Goal: Task Accomplishment & Management: Manage account settings

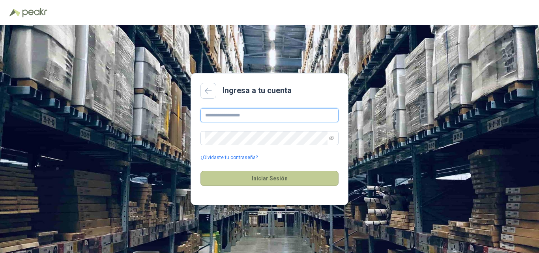
type input "**********"
click at [274, 177] on button "Iniciar Sesión" at bounding box center [269, 178] width 138 height 15
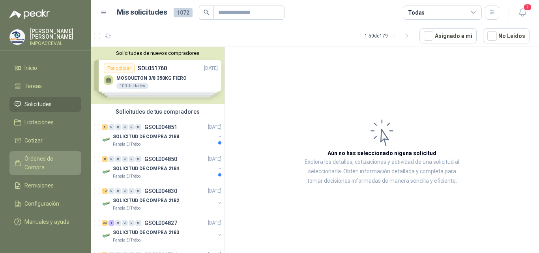
click at [49, 159] on span "Órdenes de Compra" at bounding box center [48, 162] width 49 height 17
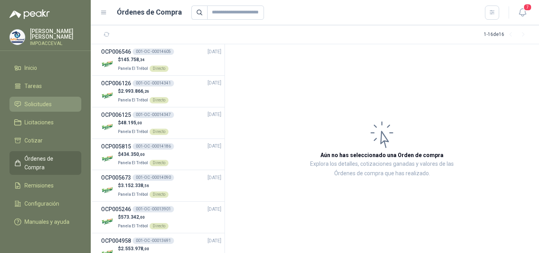
click at [38, 103] on span "Solicitudes" at bounding box center [37, 104] width 27 height 9
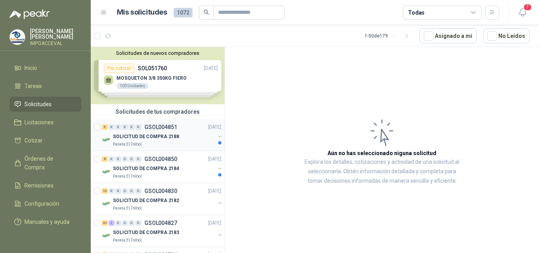
click at [151, 133] on p "SOLICITUD DE COMPRA 2188" at bounding box center [146, 136] width 66 height 7
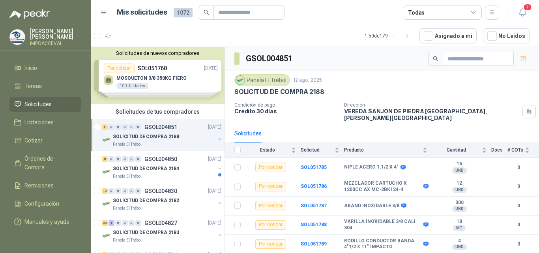
click at [151, 71] on div "Solicitudes de nuevos compradores Por cotizar SOL051760 [DATE] MOSQUETON 3/8 35…" at bounding box center [158, 75] width 134 height 57
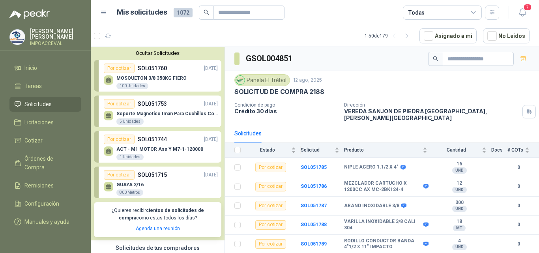
click at [151, 71] on p "SOL051760" at bounding box center [152, 68] width 29 height 9
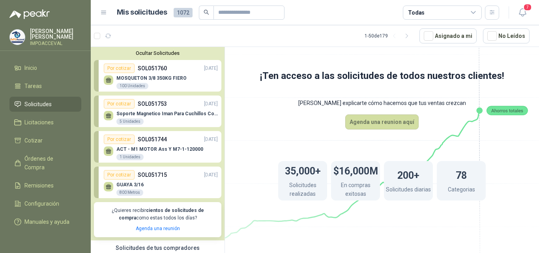
click at [155, 105] on p "SOL051753" at bounding box center [152, 103] width 29 height 9
click at [145, 79] on p "MOSQUETON 3/8 350KG FIERO" at bounding box center [151, 78] width 70 height 6
click at [155, 111] on p "Soporte Magnetico Iman Para Cuchillos Cocina 37.5 Cm De Lujo" at bounding box center [166, 114] width 101 height 6
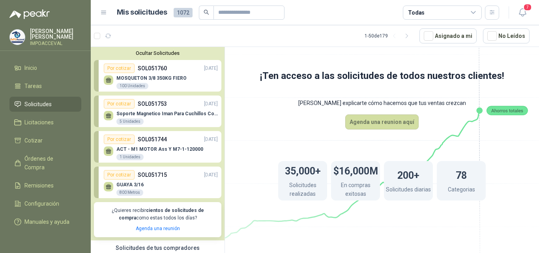
click at [155, 111] on p "Soporte Magnetico Iman Para Cuchillos Cocina 37.5 Cm De Lujo" at bounding box center [166, 114] width 101 height 6
click at [167, 108] on div "Por cotizar SOL051753 [DATE]" at bounding box center [161, 103] width 114 height 9
click at [159, 73] on p "SOL051760" at bounding box center [152, 68] width 29 height 9
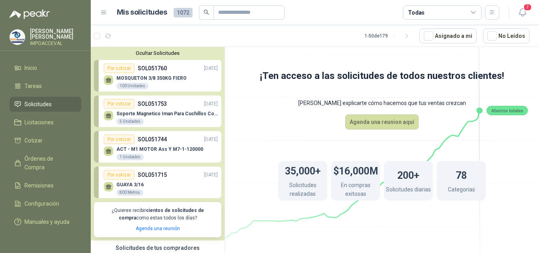
click at [159, 73] on p "SOL051760" at bounding box center [152, 68] width 29 height 9
click at [37, 103] on span "Solicitudes" at bounding box center [37, 104] width 27 height 9
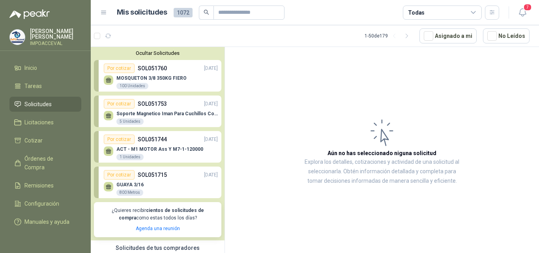
click at [37, 103] on span "Solicitudes" at bounding box center [37, 104] width 27 height 9
click at [142, 109] on div "Por cotizar SOL051753 [DATE]" at bounding box center [161, 103] width 114 height 9
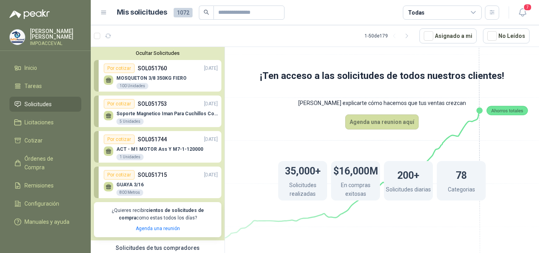
click at [148, 76] on p "MOSQUETON 3/8 350KG FIERO" at bounding box center [151, 78] width 70 height 6
click at [163, 114] on p "Soporte Magnetico Iman Para Cuchillos Cocina 37.5 Cm De Lujo" at bounding box center [166, 114] width 101 height 6
click at [40, 104] on span "Solicitudes" at bounding box center [37, 104] width 27 height 9
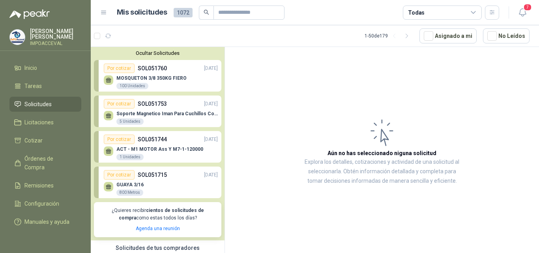
click at [157, 79] on p "MOSQUETON 3/8 350KG FIERO" at bounding box center [151, 78] width 70 height 6
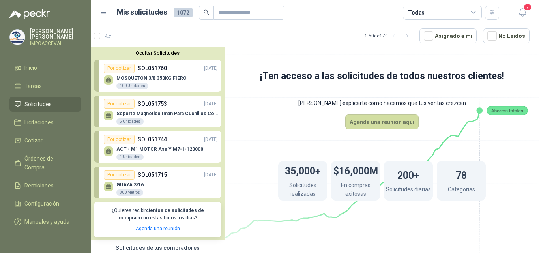
click at [162, 112] on p "Soporte Magnetico Iman Para Cuchillos Cocina 37.5 Cm De Lujo" at bounding box center [166, 114] width 101 height 6
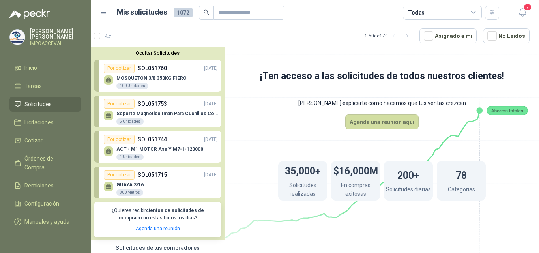
click at [162, 112] on p "Soporte Magnetico Iman Para Cuchillos Cocina 37.5 Cm De Lujo" at bounding box center [166, 114] width 101 height 6
click at [40, 101] on span "Solicitudes" at bounding box center [37, 104] width 27 height 9
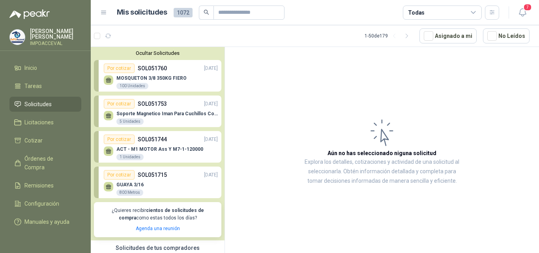
click at [152, 109] on div "Soporte Magnetico Iman Para Cuchillos Cocina 37.5 [PERSON_NAME] 5 Unidades" at bounding box center [161, 117] width 114 height 17
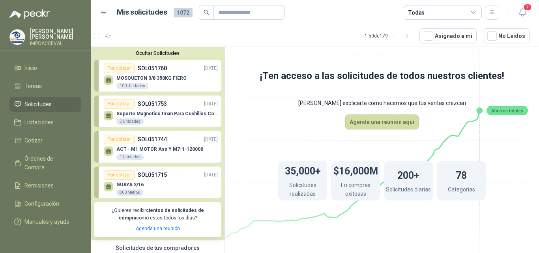
click at [152, 109] on div "Soporte Magnetico Iman Para Cuchillos Cocina 37.5 [PERSON_NAME] 5 Unidades" at bounding box center [161, 117] width 114 height 17
click at [159, 118] on div "Soporte Magnetico Iman Para Cuchillos Cocina 37.5 [PERSON_NAME] 5 Unidades" at bounding box center [166, 118] width 101 height 14
click at [37, 101] on span "Solicitudes" at bounding box center [37, 104] width 27 height 9
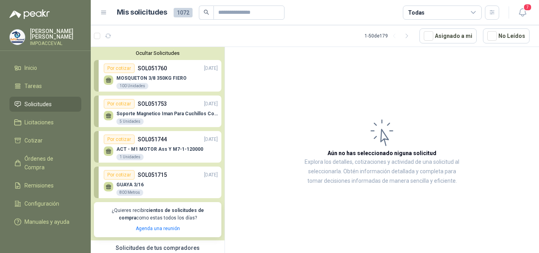
click at [139, 110] on div "Soporte Magnetico Iman Para Cuchillos Cocina 37.5 [PERSON_NAME] 5 Unidades" at bounding box center [161, 117] width 114 height 17
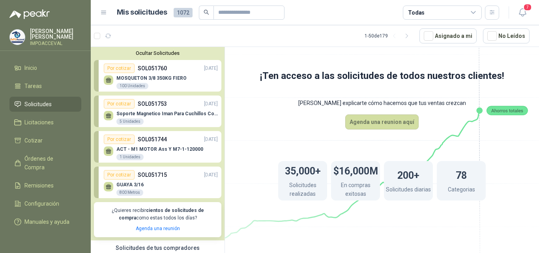
click at [155, 146] on div "ACT - M1 MOTOR Ass Y M7-1-120000 1 Unidades" at bounding box center [161, 152] width 114 height 17
click at [45, 100] on span "Solicitudes" at bounding box center [37, 104] width 27 height 9
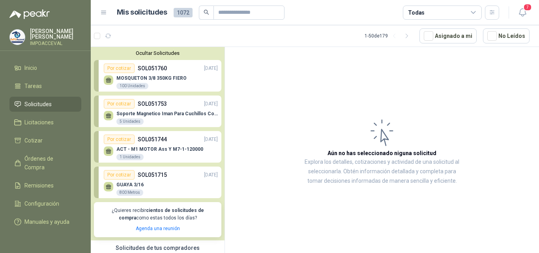
click at [161, 114] on p "Soporte Magnetico Iman Para Cuchillos Cocina 37.5 Cm De Lujo" at bounding box center [166, 114] width 101 height 6
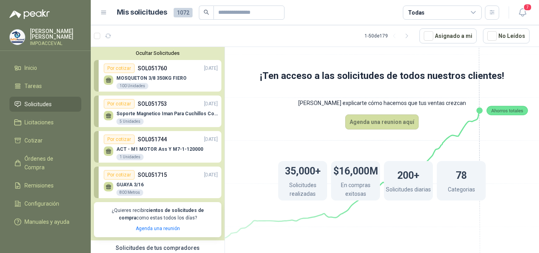
click at [44, 102] on span "Solicitudes" at bounding box center [37, 104] width 27 height 9
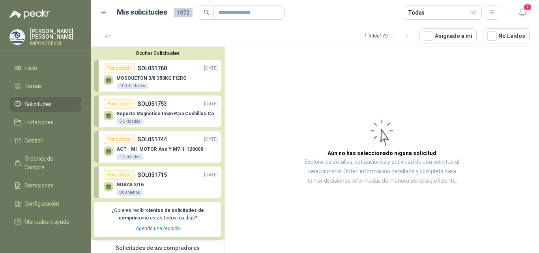
click at [168, 113] on p "Soporte Magnetico Iman Para Cuchillos Cocina 37.5 Cm De Lujo" at bounding box center [166, 114] width 101 height 6
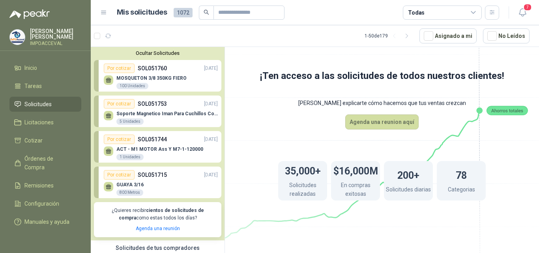
click at [43, 107] on span "Solicitudes" at bounding box center [37, 104] width 27 height 9
